Goal: Task Accomplishment & Management: Manage account settings

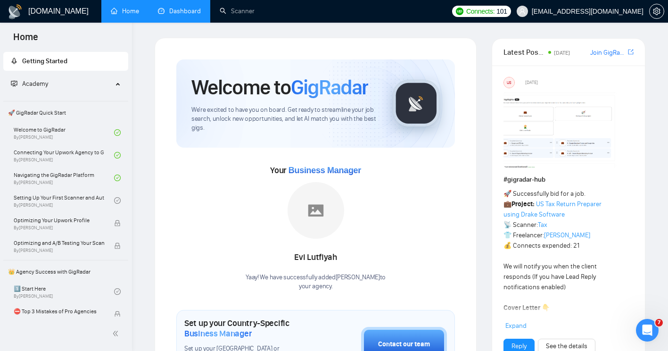
click at [182, 15] on link "Dashboard" at bounding box center [179, 11] width 43 height 8
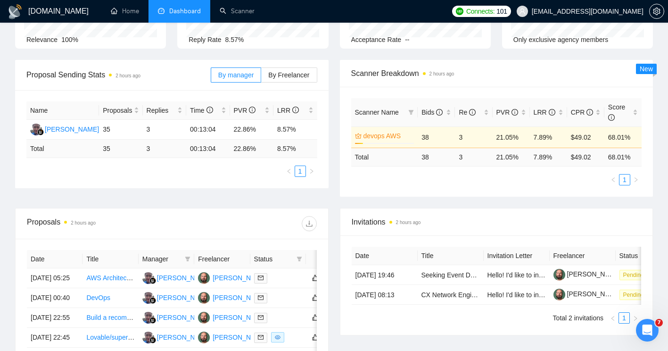
scroll to position [106, 0]
click at [376, 222] on span "Invitations 2 hours ago" at bounding box center [497, 222] width 290 height 12
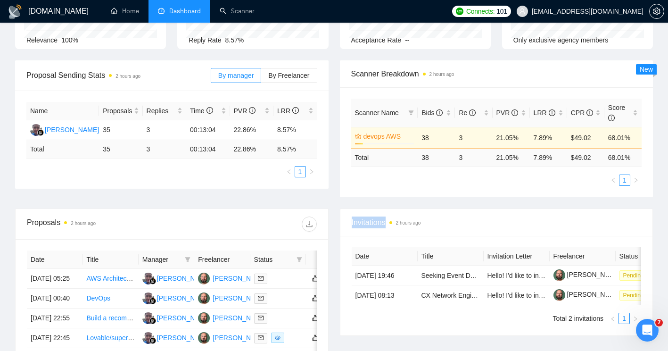
drag, startPoint x: 376, startPoint y: 222, endPoint x: 427, endPoint y: 227, distance: 51.6
click at [427, 227] on span "Invitations 2 hours ago" at bounding box center [497, 222] width 290 height 12
drag, startPoint x: 427, startPoint y: 227, endPoint x: 381, endPoint y: 220, distance: 46.8
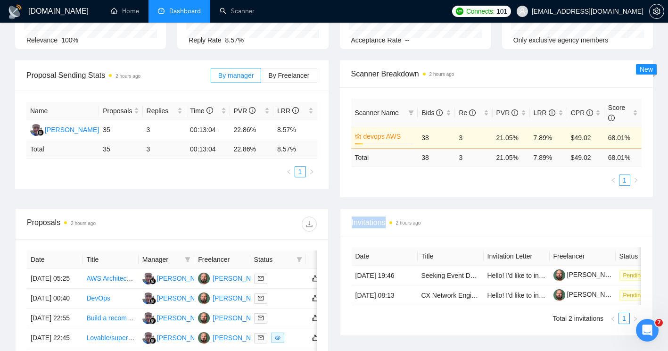
click at [381, 220] on span "Invitations 2 hours ago" at bounding box center [497, 222] width 290 height 12
drag, startPoint x: 381, startPoint y: 220, endPoint x: 332, endPoint y: 182, distance: 61.6
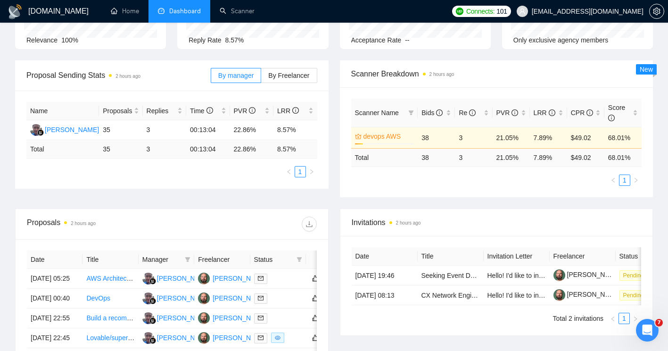
click at [332, 182] on div "Proposal Sending Stats 2 hours ago By manager By Freelancer Name Proposals Repl…" at bounding box center [171, 124] width 325 height 128
click at [378, 225] on span "Invitations 2 hours ago" at bounding box center [497, 222] width 290 height 12
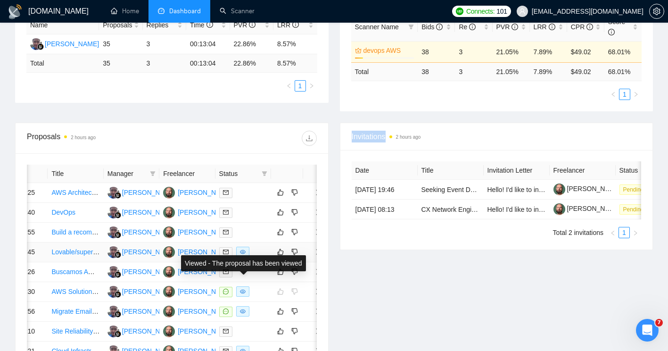
scroll to position [0, 0]
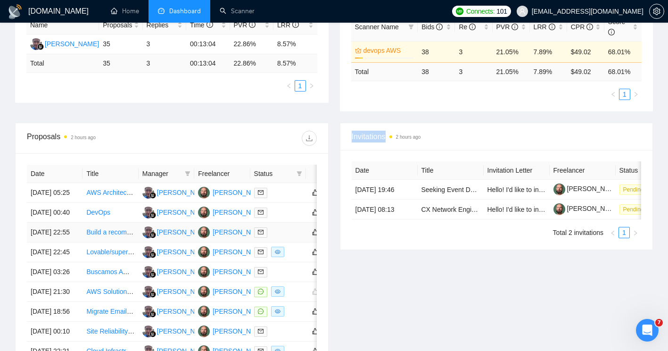
click at [100, 236] on link "Build a recommendation system in aws" at bounding box center [143, 232] width 115 height 8
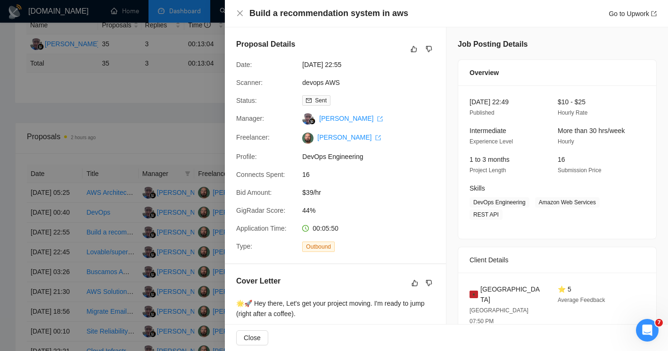
click at [323, 225] on span "00:05:50" at bounding box center [326, 228] width 26 height 8
click at [78, 244] on div at bounding box center [334, 175] width 668 height 351
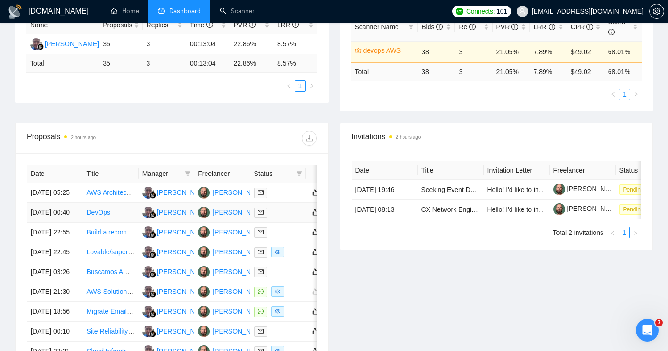
click at [107, 216] on link "DevOps" at bounding box center [98, 212] width 24 height 8
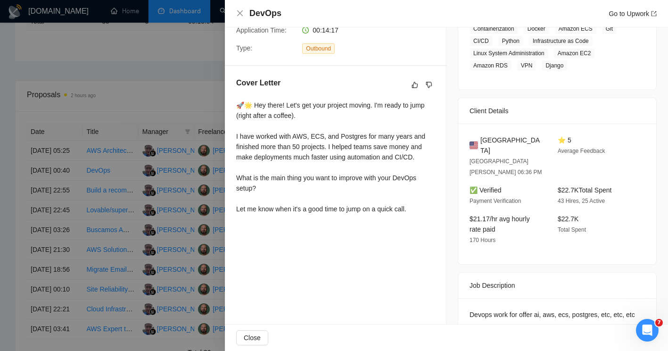
scroll to position [234, 0]
click at [111, 225] on div at bounding box center [334, 175] width 668 height 351
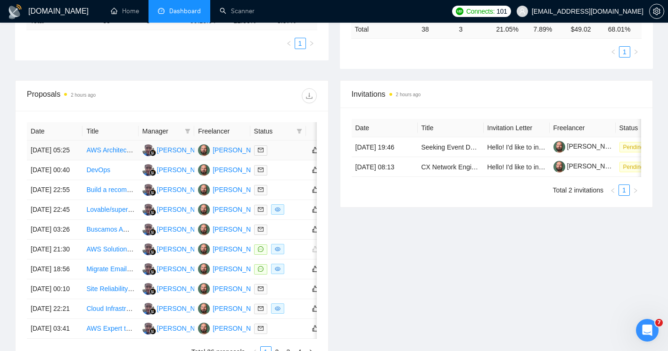
click at [110, 154] on link "AWS Architect – Architecture Audit" at bounding box center [136, 150] width 100 height 8
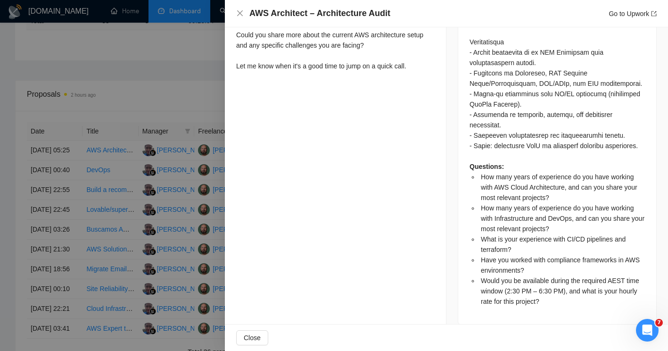
scroll to position [765, 0]
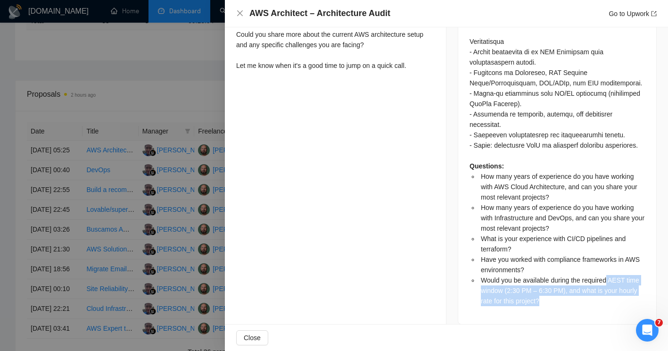
drag, startPoint x: 603, startPoint y: 270, endPoint x: 596, endPoint y: 284, distance: 16.2
click at [596, 284] on li "Would you be available during the required AEST time window (2:30 PM – 6:30 PM)…" at bounding box center [562, 290] width 166 height 31
drag, startPoint x: 596, startPoint y: 284, endPoint x: 548, endPoint y: 304, distance: 52.4
click at [548, 304] on div "Questions: How many years of experience do you have working with AWS Cloud Arch…" at bounding box center [557, 3] width 198 height 641
click at [560, 297] on div "Questions: How many years of experience do you have working with AWS Cloud Arch…" at bounding box center [557, 3] width 198 height 641
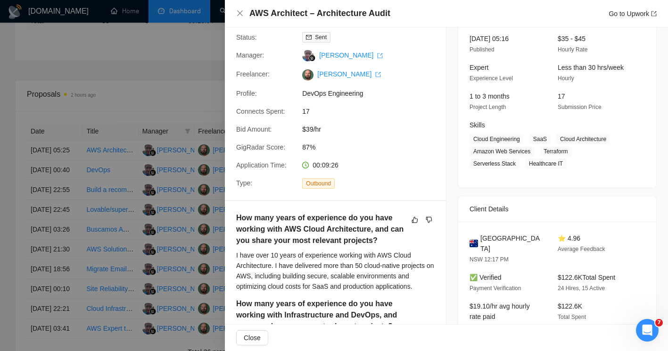
scroll to position [0, 0]
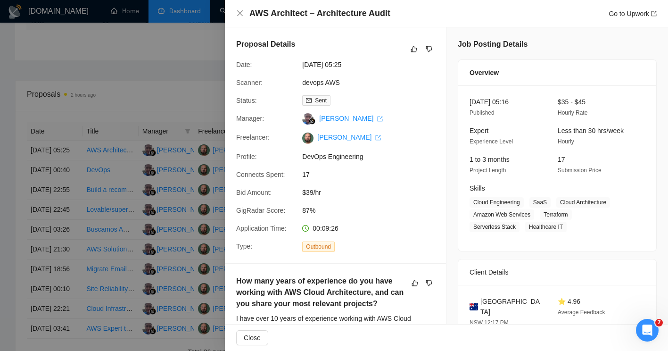
click at [567, 128] on span "Less than 30 hrs/week" at bounding box center [591, 131] width 66 height 8
click at [563, 173] on span "Submission Price" at bounding box center [580, 170] width 44 height 7
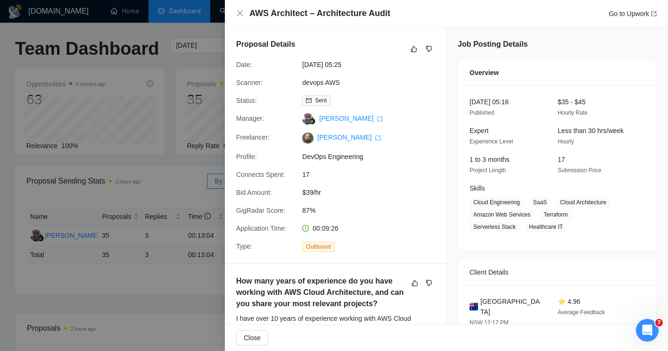
click at [478, 197] on span "Cloud Engineering" at bounding box center [496, 202] width 54 height 10
drag, startPoint x: 478, startPoint y: 197, endPoint x: 565, endPoint y: 203, distance: 87.0
click at [565, 203] on span "Cloud Architecture" at bounding box center [583, 202] width 54 height 10
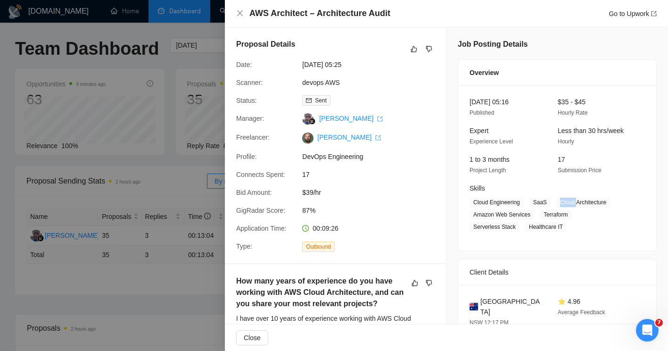
click at [565, 203] on span "Cloud Architecture" at bounding box center [583, 202] width 54 height 10
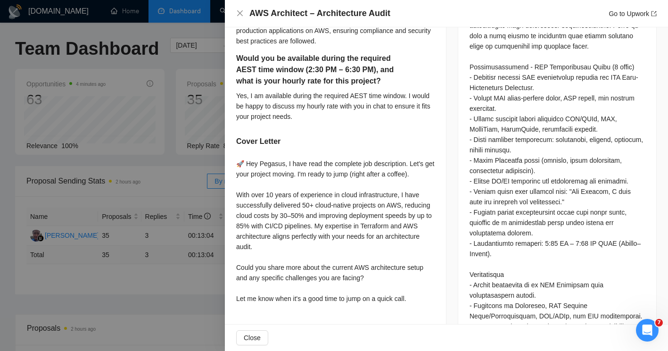
scroll to position [532, 0]
click at [547, 231] on div "Questions: How many years of experience do you have working with AWS Cloud Arch…" at bounding box center [556, 234] width 175 height 612
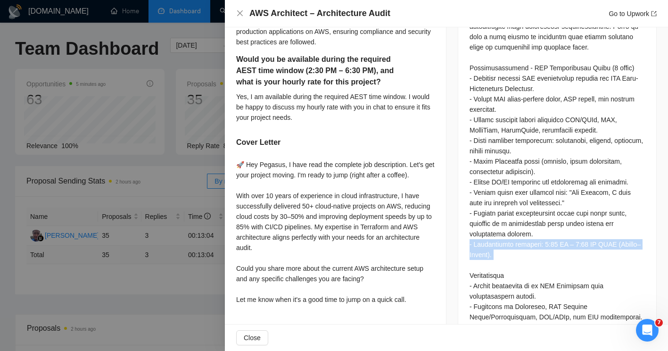
click at [547, 231] on div "Questions: How many years of experience do you have working with AWS Cloud Arch…" at bounding box center [556, 234] width 175 height 612
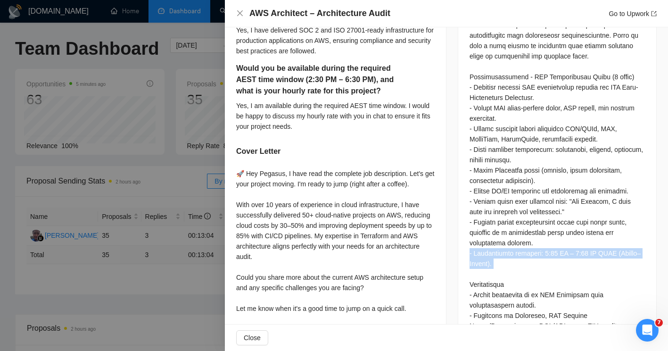
scroll to position [513, 0]
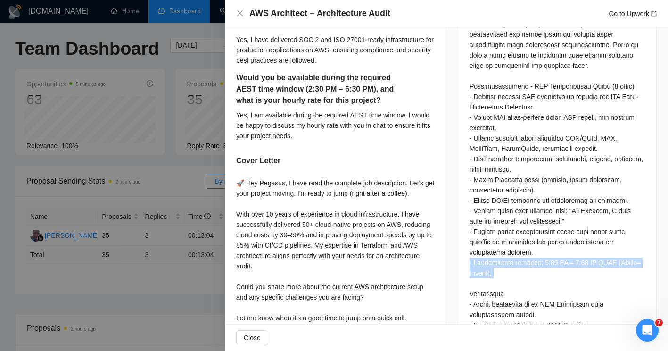
click at [518, 260] on div "Questions: How many years of experience do you have working with AWS Cloud Arch…" at bounding box center [556, 252] width 175 height 612
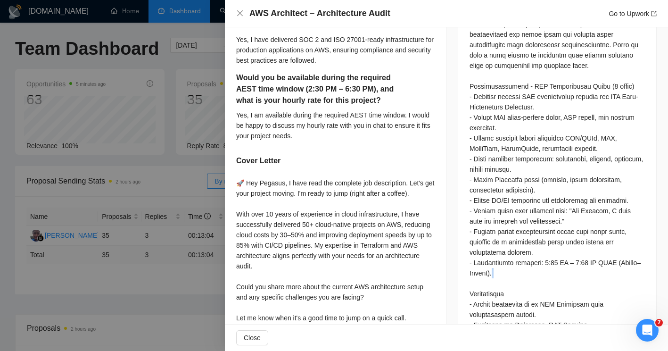
click at [518, 260] on div "Questions: How many years of experience do you have working with AWS Cloud Arch…" at bounding box center [556, 252] width 175 height 612
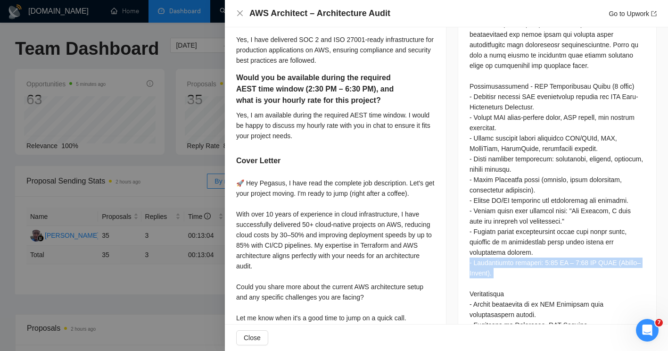
click at [518, 260] on div "Questions: How many years of experience do you have working with AWS Cloud Arch…" at bounding box center [556, 252] width 175 height 612
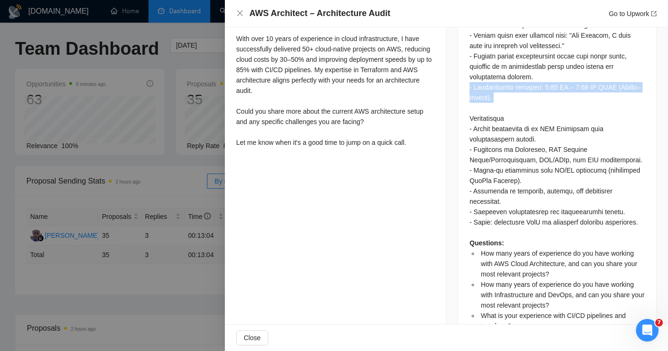
scroll to position [765, 0]
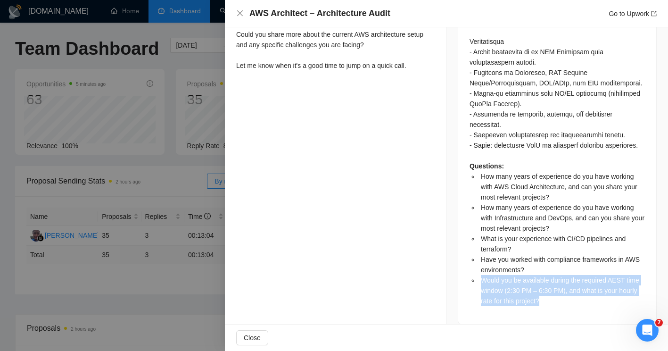
drag, startPoint x: 477, startPoint y: 270, endPoint x: 537, endPoint y: 302, distance: 68.7
click at [537, 302] on div "Questions: How many years of experience do you have working with AWS Cloud Arch…" at bounding box center [557, 3] width 198 height 641
drag, startPoint x: 537, startPoint y: 302, endPoint x: 530, endPoint y: 302, distance: 7.1
click at [530, 302] on div "Questions: How many years of experience do you have working with AWS Cloud Arch…" at bounding box center [557, 3] width 198 height 641
click at [542, 295] on div "Questions: How many years of experience do you have working with AWS Cloud Arch…" at bounding box center [557, 3] width 198 height 641
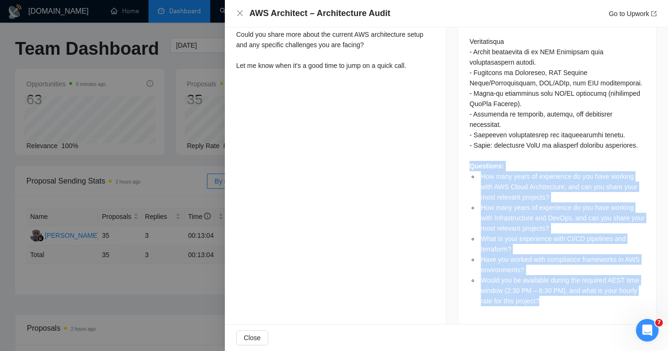
drag, startPoint x: 545, startPoint y: 292, endPoint x: 458, endPoint y: 151, distance: 165.1
click at [458, 151] on div "Questions: How many years of experience do you have working with AWS Cloud Arch…" at bounding box center [557, 3] width 198 height 641
drag, startPoint x: 458, startPoint y: 151, endPoint x: 491, endPoint y: 162, distance: 34.7
click at [491, 173] on span "How many years of experience do you have working with AWS Cloud Architecture, a…" at bounding box center [559, 187] width 156 height 28
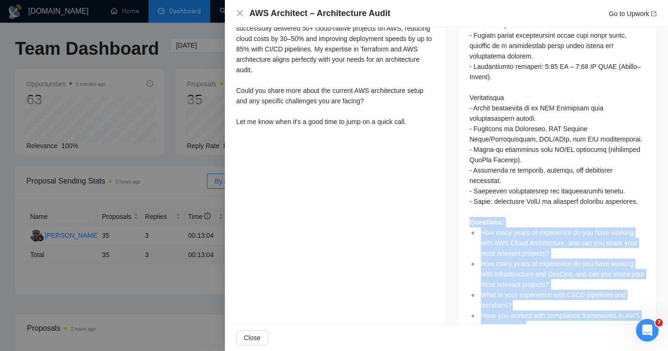
scroll to position [714, 0]
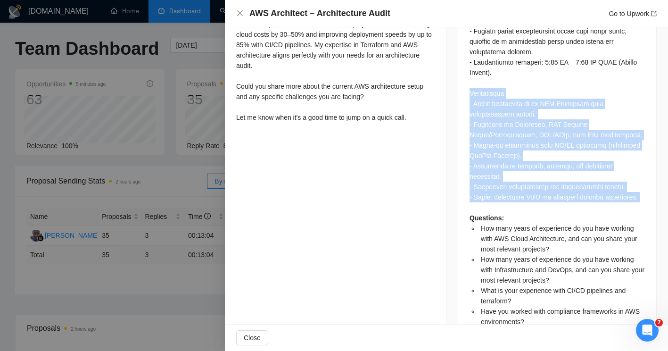
drag, startPoint x: 460, startPoint y: 82, endPoint x: 640, endPoint y: 199, distance: 215.2
click at [640, 199] on div "Questions: How many years of experience do you have working with AWS Cloud Arch…" at bounding box center [557, 55] width 198 height 641
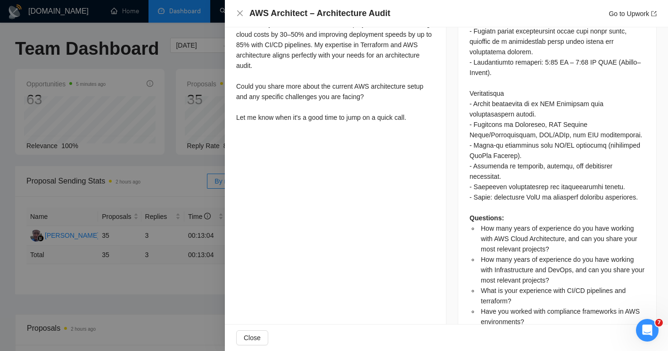
click at [495, 224] on span "How many years of experience do you have working with AWS Cloud Architecture, a…" at bounding box center [559, 238] width 156 height 28
click at [568, 185] on div "Questions: How many years of experience do you have working with AWS Cloud Arch…" at bounding box center [556, 52] width 175 height 612
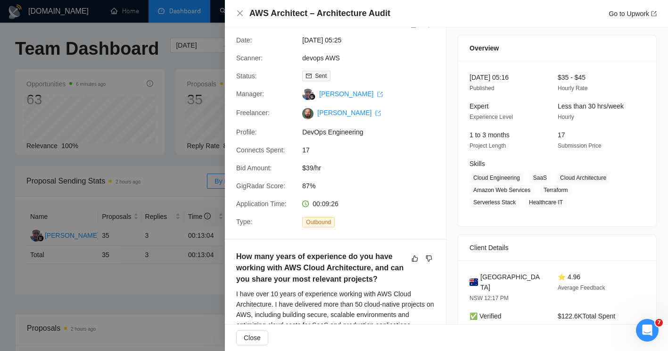
scroll to position [0, 0]
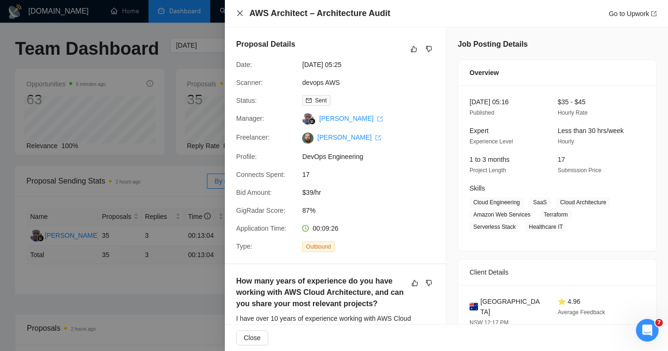
click at [238, 16] on icon "close" at bounding box center [240, 13] width 6 height 6
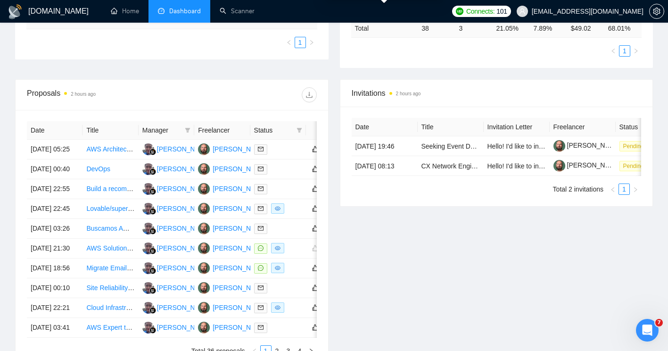
scroll to position [244, 0]
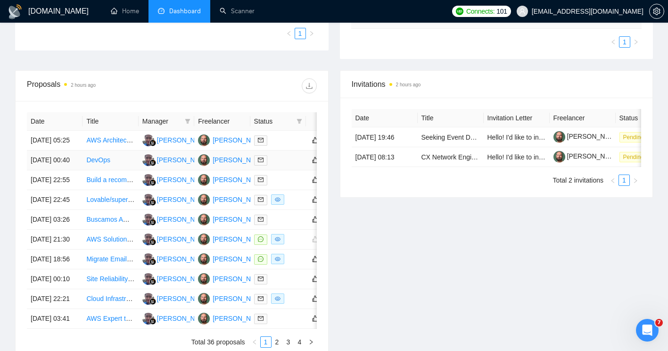
click at [120, 169] on td "DevOps" at bounding box center [110, 160] width 56 height 20
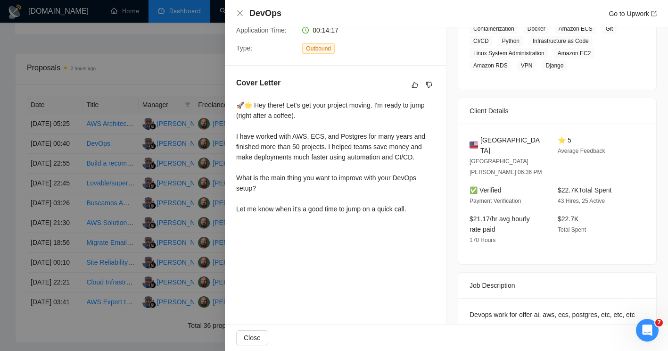
scroll to position [263, 0]
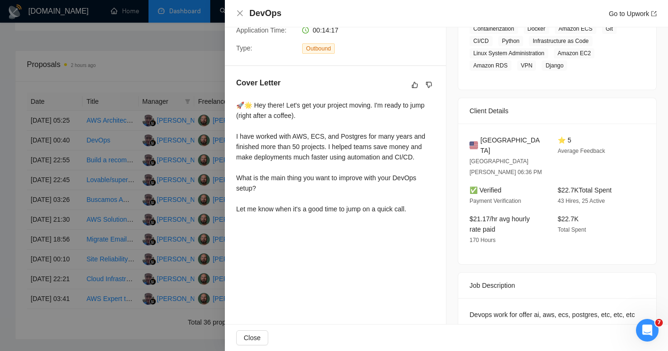
click at [117, 288] on div at bounding box center [334, 175] width 668 height 351
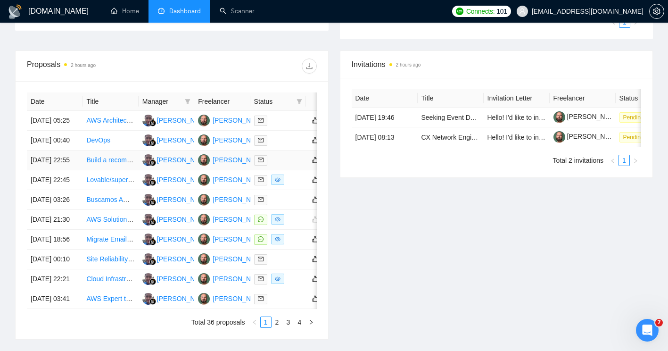
click at [280, 165] on div at bounding box center [278, 160] width 48 height 11
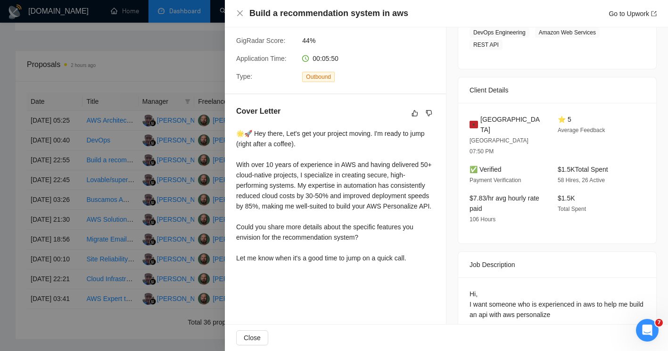
click at [109, 232] on div at bounding box center [334, 175] width 668 height 351
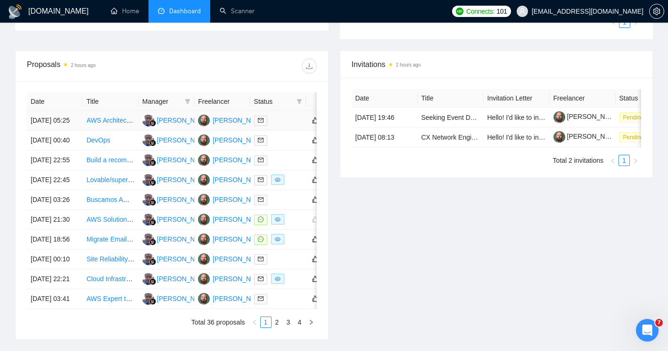
click at [112, 124] on link "AWS Architect – Architecture Audit" at bounding box center [136, 120] width 100 height 8
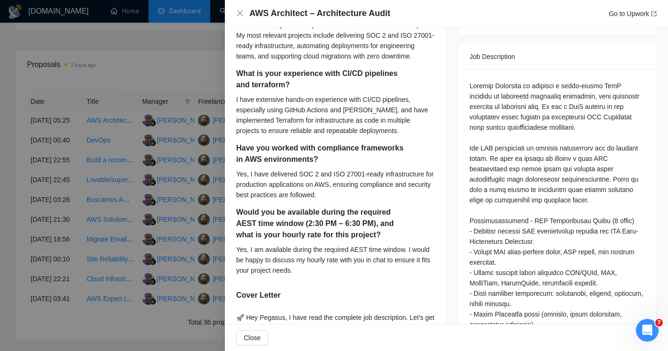
scroll to position [380, 0]
click at [205, 171] on div at bounding box center [334, 175] width 668 height 351
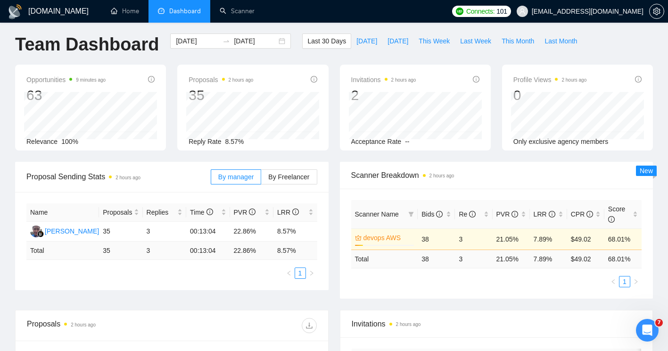
scroll to position [0, 0]
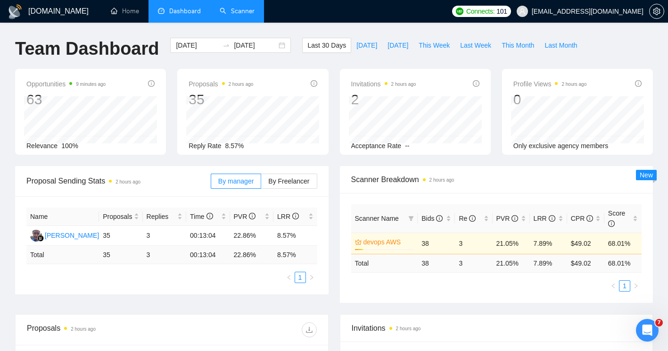
click at [236, 11] on link "Scanner" at bounding box center [237, 11] width 35 height 8
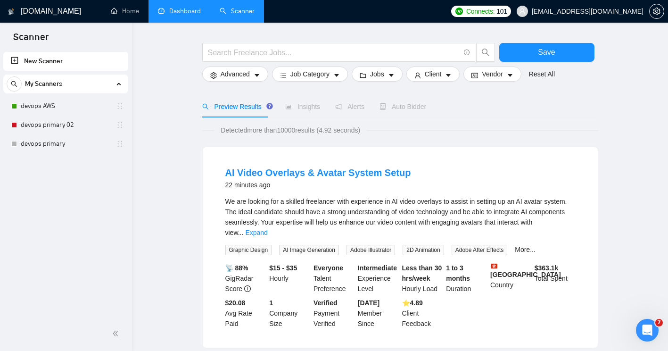
scroll to position [32, 0]
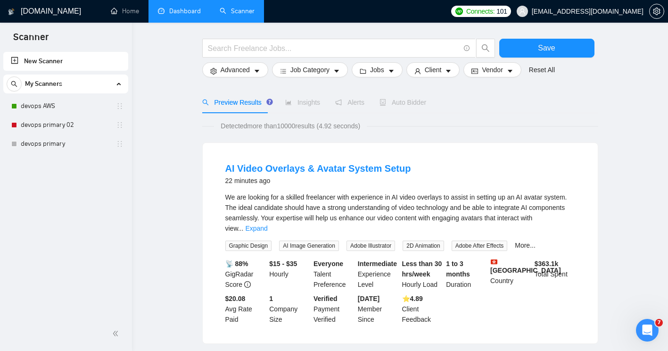
click at [179, 15] on link "Dashboard" at bounding box center [179, 11] width 43 height 8
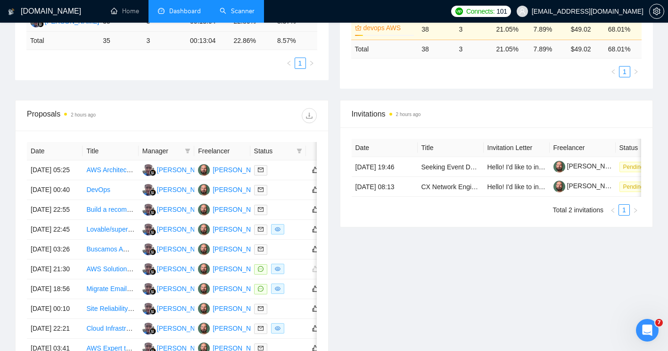
scroll to position [214, 0]
click at [94, 193] on link "DevOps" at bounding box center [98, 189] width 24 height 8
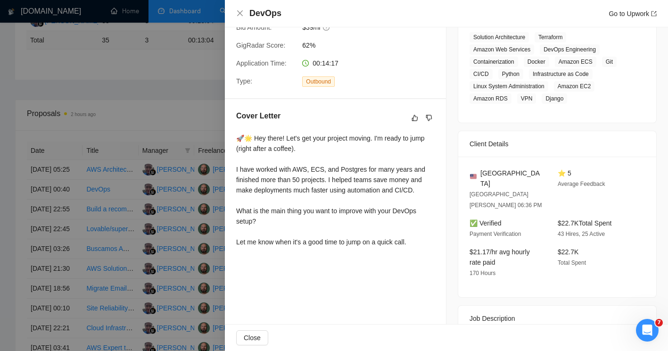
scroll to position [198, 0]
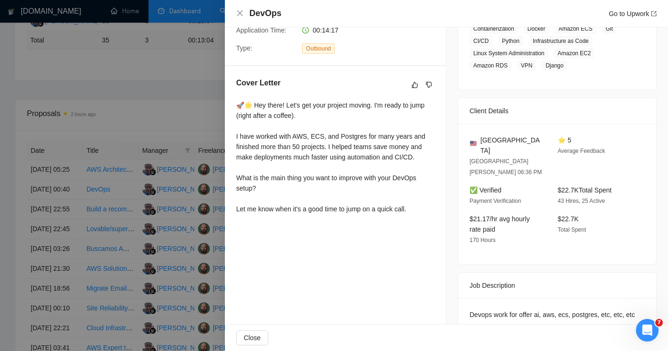
click at [179, 243] on div at bounding box center [334, 175] width 668 height 351
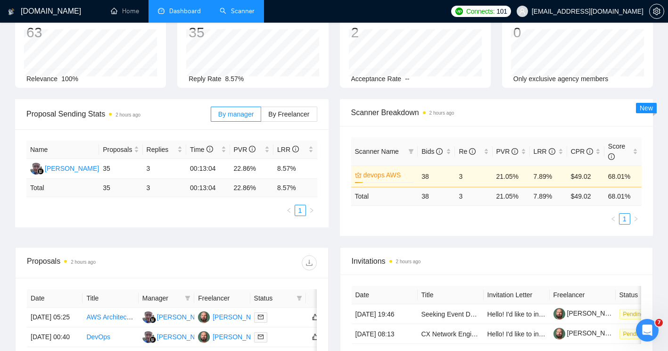
scroll to position [0, 0]
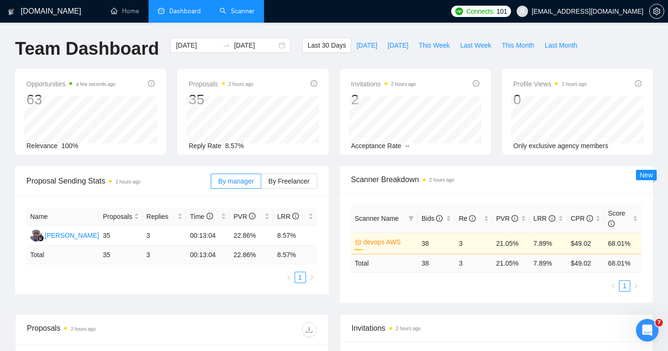
click at [231, 7] on link "Scanner" at bounding box center [237, 11] width 35 height 8
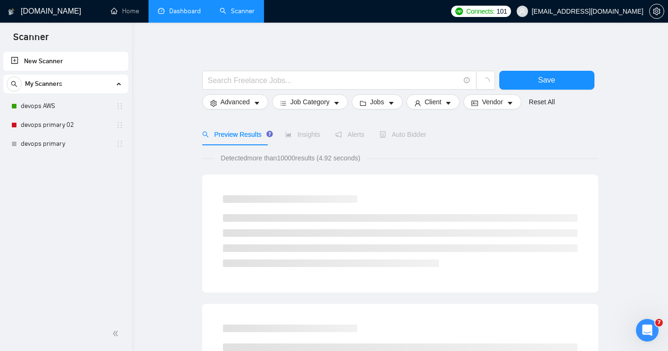
click at [403, 142] on div "Auto Bidder" at bounding box center [402, 134] width 47 height 22
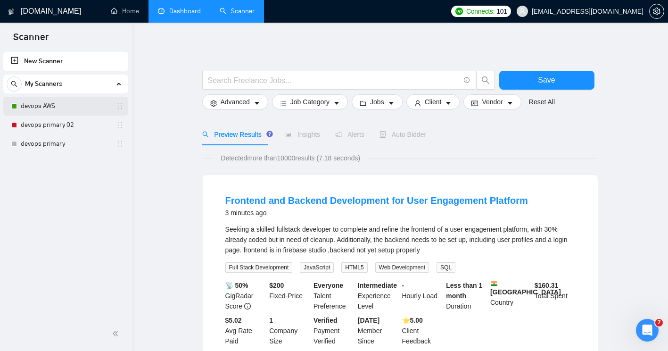
click at [51, 103] on link "devops AWS" at bounding box center [66, 106] width 90 height 19
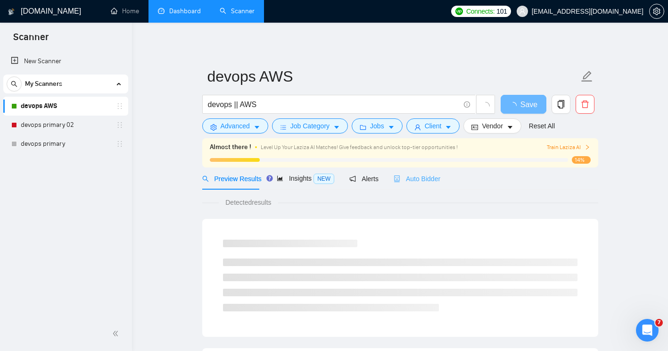
click at [421, 171] on div "Auto Bidder" at bounding box center [417, 178] width 47 height 22
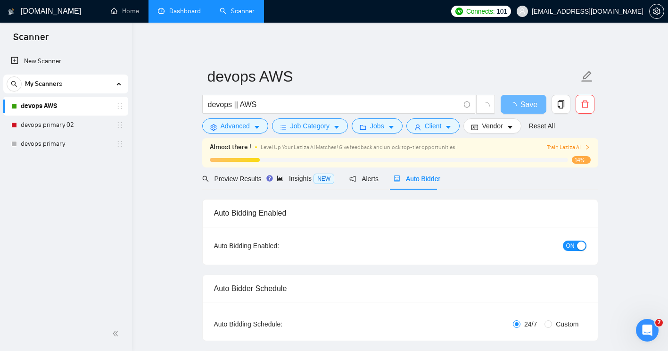
checkbox input "true"
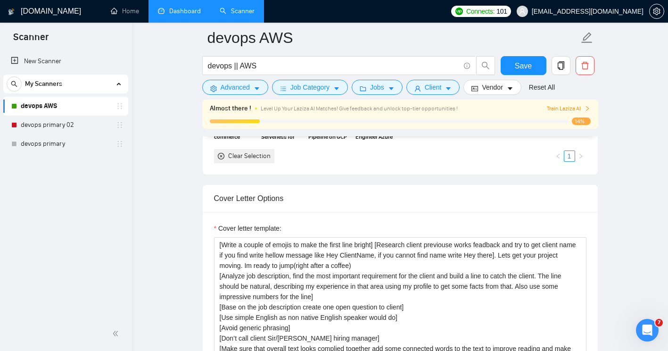
scroll to position [973, 0]
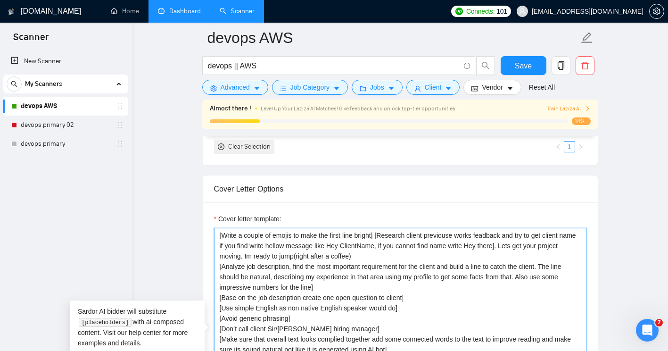
drag, startPoint x: 494, startPoint y: 247, endPoint x: 376, endPoint y: 234, distance: 118.5
click at [376, 234] on textarea "[Write a couple of emojis to make the first line bright] [Research client previ…" at bounding box center [400, 334] width 372 height 212
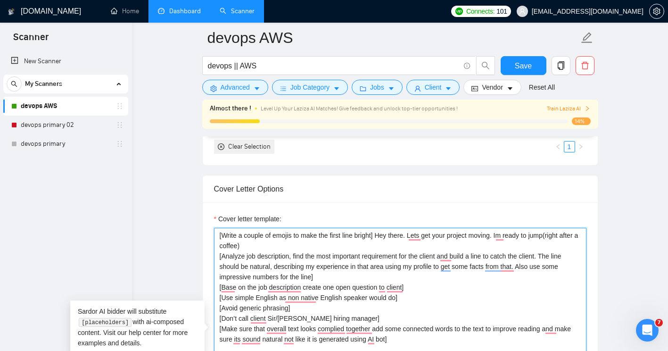
type textarea "[Write a couple of emojis to make the first line bright] Hey there. Lets get yo…"
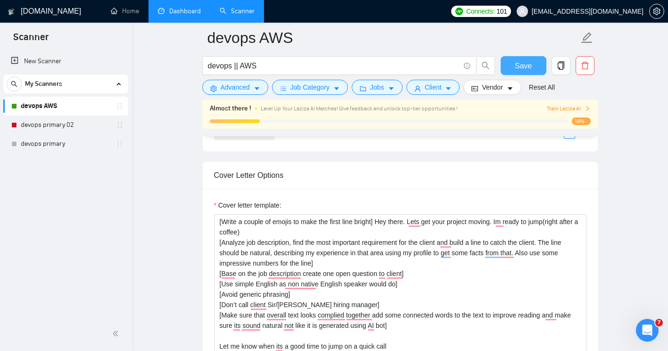
click at [527, 60] on span "Save" at bounding box center [523, 66] width 17 height 12
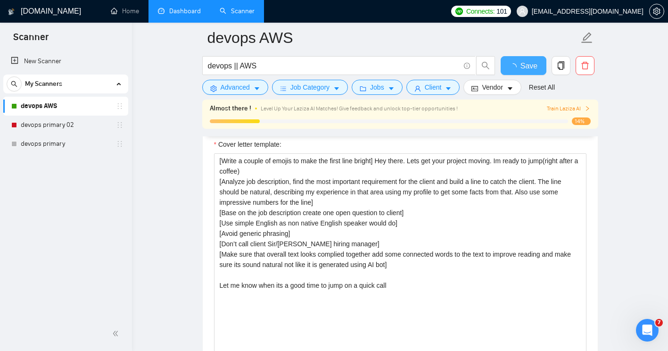
checkbox input "true"
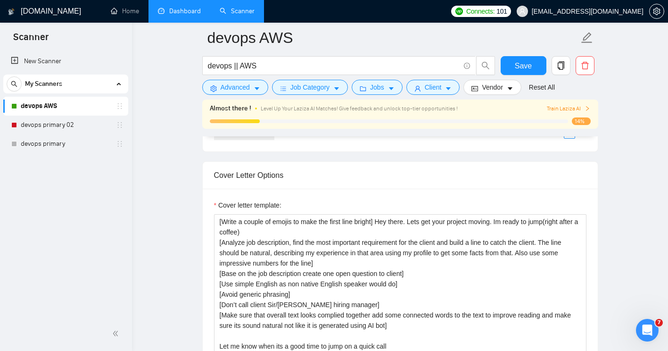
click at [194, 13] on link "Dashboard" at bounding box center [179, 11] width 43 height 8
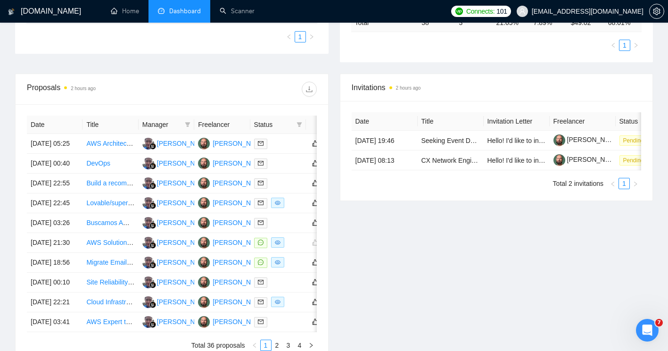
scroll to position [250, 0]
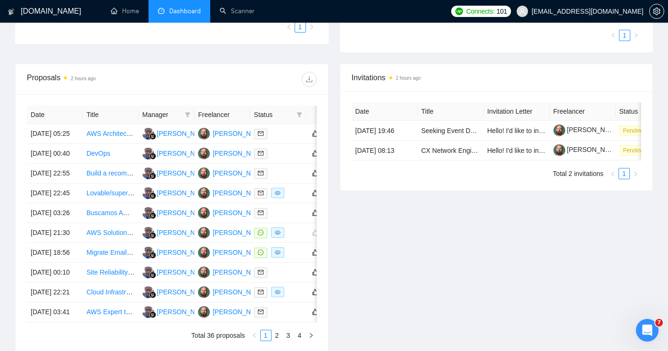
click at [246, 77] on div at bounding box center [244, 79] width 145 height 15
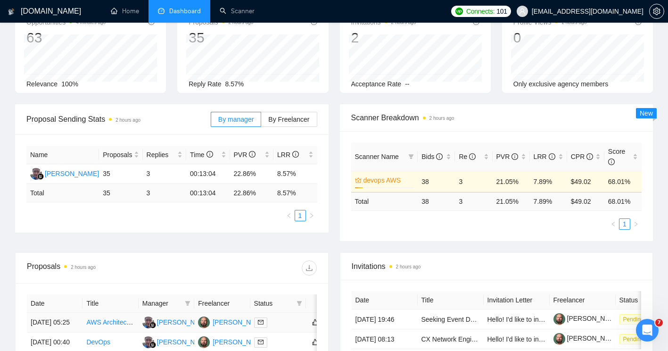
scroll to position [55, 0]
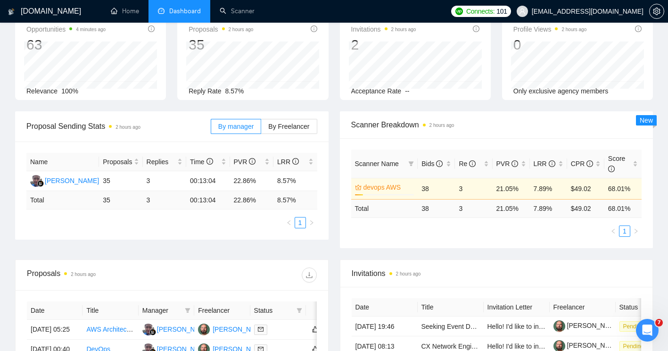
click at [250, 258] on div "Proposal Sending Stats 2 hours ago By manager By Freelancer Name Proposals Repl…" at bounding box center [333, 185] width 649 height 148
drag, startPoint x: 250, startPoint y: 258, endPoint x: 175, endPoint y: 246, distance: 75.4
click at [175, 246] on div "Proposal Sending Stats 2 hours ago By manager By Freelancer Name Proposals Repl…" at bounding box center [333, 185] width 649 height 148
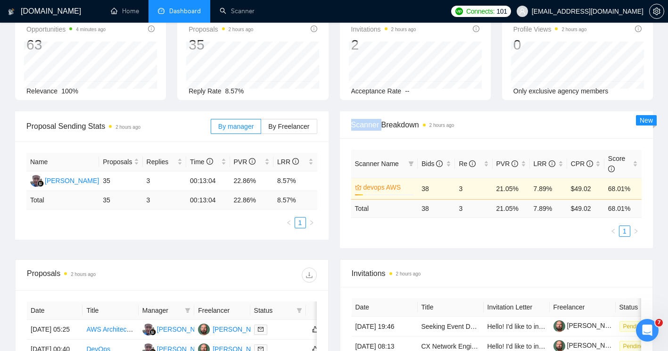
click at [175, 246] on div "Proposal Sending Stats 2 hours ago By manager By Freelancer Name Proposals Repl…" at bounding box center [333, 185] width 649 height 148
click at [502, 248] on div "Proposal Sending Stats 2 hours ago By manager By Freelancer Name Proposals Repl…" at bounding box center [333, 185] width 649 height 148
drag, startPoint x: 502, startPoint y: 248, endPoint x: 442, endPoint y: 246, distance: 59.9
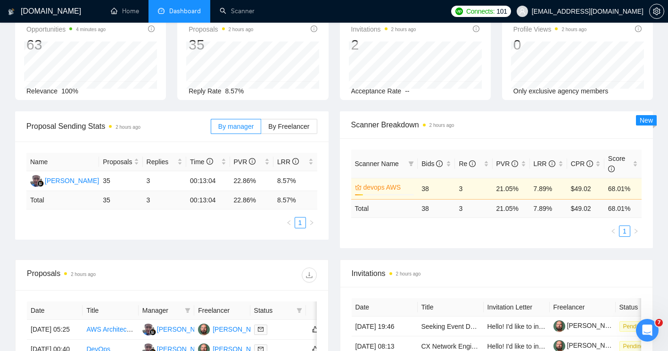
click at [442, 246] on div "Scanner Name Bids Re PVR LRR CPR Score devops AWS 14% 38 3 21.05% 7.89% $49.02 …" at bounding box center [496, 193] width 313 height 110
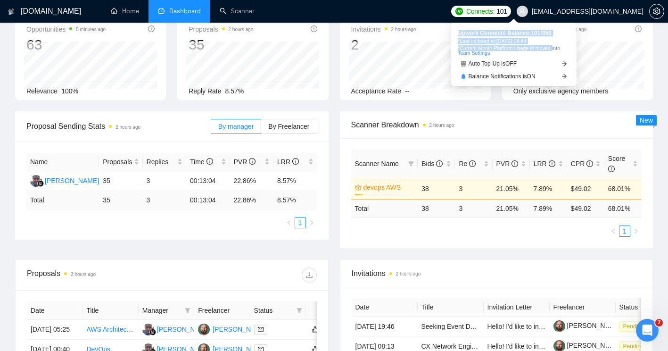
drag, startPoint x: 453, startPoint y: 33, endPoint x: 552, endPoint y: 45, distance: 99.7
click at [552, 45] on div "Upwork Connects Balance: 101 / 350 *Last updated at: [DATE] 08:44 *Current Mont…" at bounding box center [513, 54] width 125 height 63
drag, startPoint x: 552, startPoint y: 45, endPoint x: 508, endPoint y: 36, distance: 45.3
click at [508, 36] on span "Upwork Connects Balance: 101 / 350" at bounding box center [514, 33] width 112 height 6
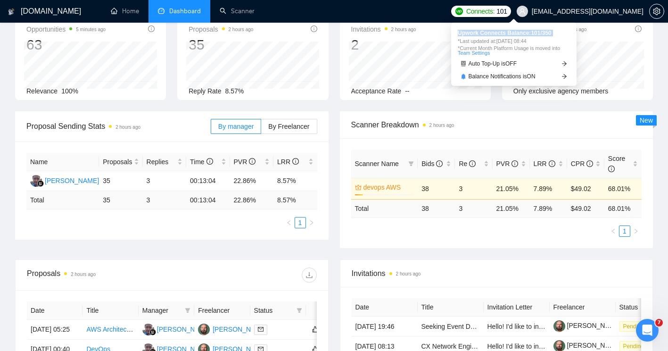
click at [508, 36] on span "Upwork Connects Balance: 101 / 350" at bounding box center [514, 33] width 112 height 6
drag, startPoint x: 508, startPoint y: 36, endPoint x: 655, endPoint y: 87, distance: 156.2
click at [655, 87] on div "Profile Views 2 hours ago 0 Only exclusive agency members" at bounding box center [577, 57] width 162 height 86
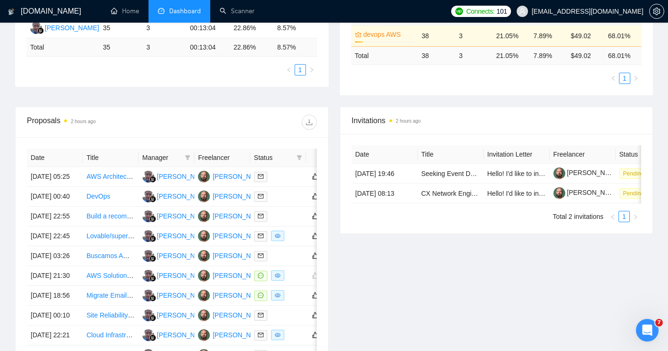
scroll to position [0, 0]
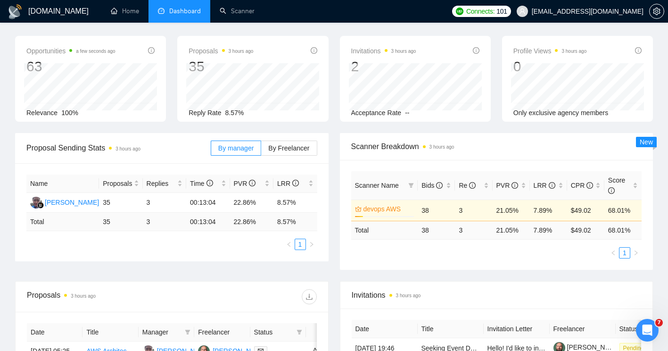
scroll to position [33, 0]
click at [527, 111] on span "Only exclusive agency members" at bounding box center [560, 112] width 95 height 8
drag, startPoint x: 527, startPoint y: 111, endPoint x: 599, endPoint y: 115, distance: 71.7
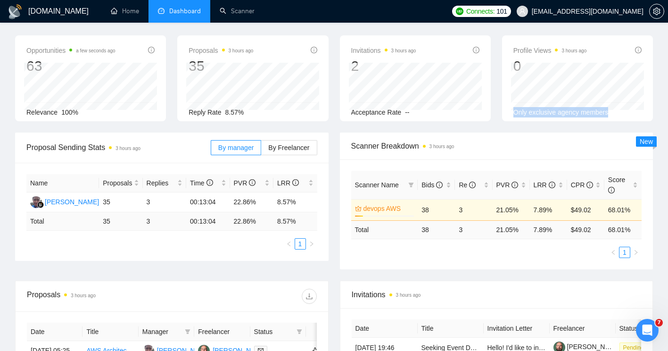
click at [599, 115] on span "Only exclusive agency members" at bounding box center [560, 112] width 95 height 8
drag, startPoint x: 599, startPoint y: 115, endPoint x: 552, endPoint y: 32, distance: 95.0
click at [552, 32] on div "Last 30 Days Today Yesterday This Week Last Week This Month Last Month" at bounding box center [441, 19] width 291 height 31
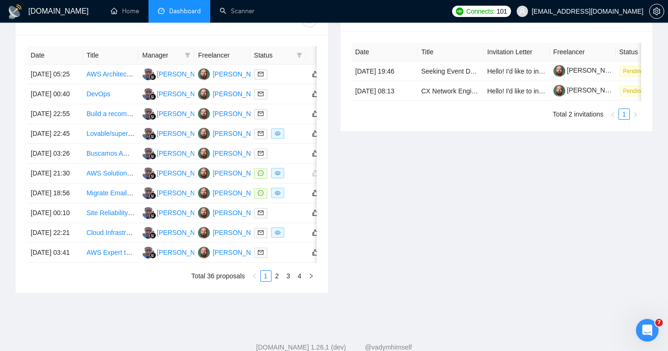
scroll to position [310, 0]
click at [45, 123] on td "[DATE] 22:55" at bounding box center [55, 114] width 56 height 20
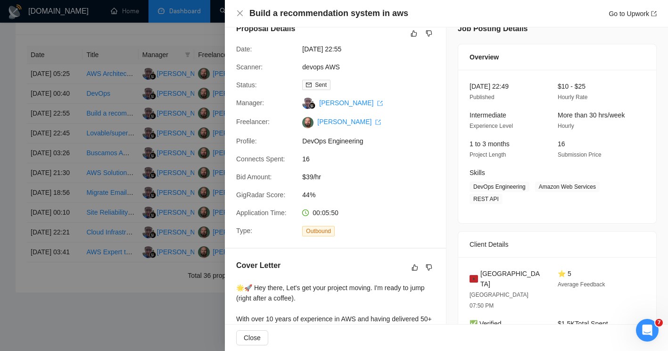
scroll to position [16, 0]
click at [579, 86] on span "$10 - $25" at bounding box center [572, 86] width 28 height 8
click at [334, 143] on span "DevOps Engineering" at bounding box center [372, 140] width 141 height 10
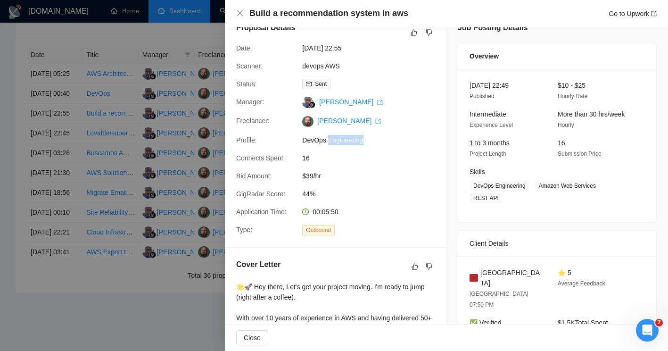
click at [334, 143] on span "DevOps Engineering" at bounding box center [372, 140] width 141 height 10
drag, startPoint x: 334, startPoint y: 143, endPoint x: 265, endPoint y: 163, distance: 71.3
click at [265, 163] on div "Connects Spent:" at bounding box center [265, 158] width 66 height 10
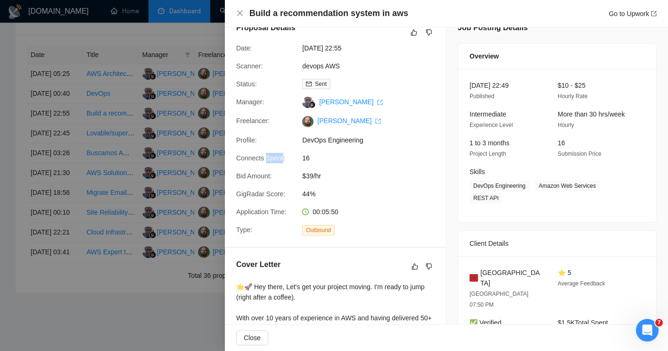
click at [265, 163] on div "Connects Spent:" at bounding box center [265, 158] width 66 height 10
drag, startPoint x: 265, startPoint y: 163, endPoint x: 309, endPoint y: 178, distance: 45.8
click at [309, 178] on span "$39/hr" at bounding box center [372, 176] width 141 height 10
